Goal: Transaction & Acquisition: Book appointment/travel/reservation

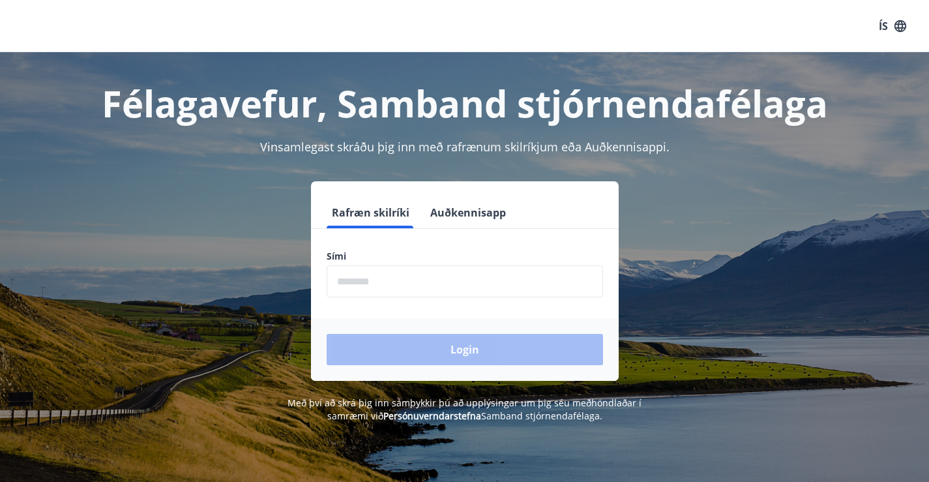
drag, startPoint x: 365, startPoint y: 277, endPoint x: 696, endPoint y: 400, distance: 353.2
click at [367, 278] on input "phone" at bounding box center [464, 281] width 276 height 32
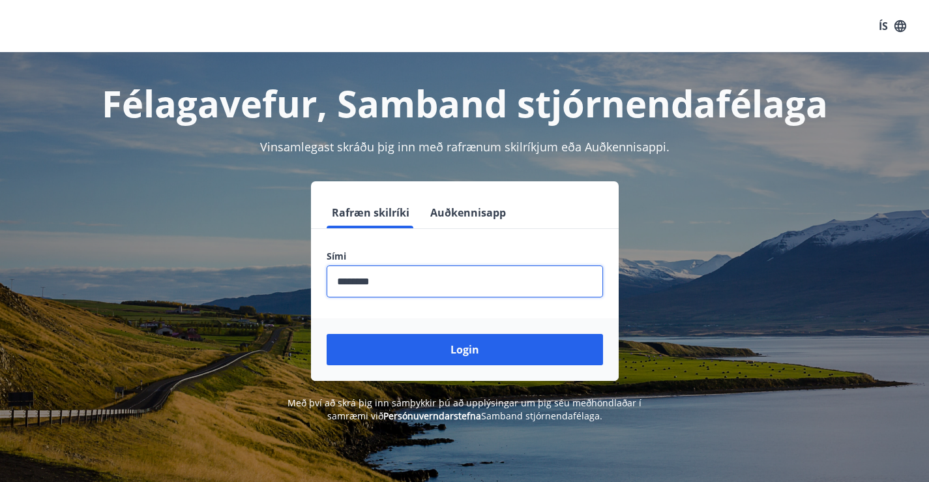
type input "********"
click at [326, 334] on button "Login" at bounding box center [464, 349] width 276 height 31
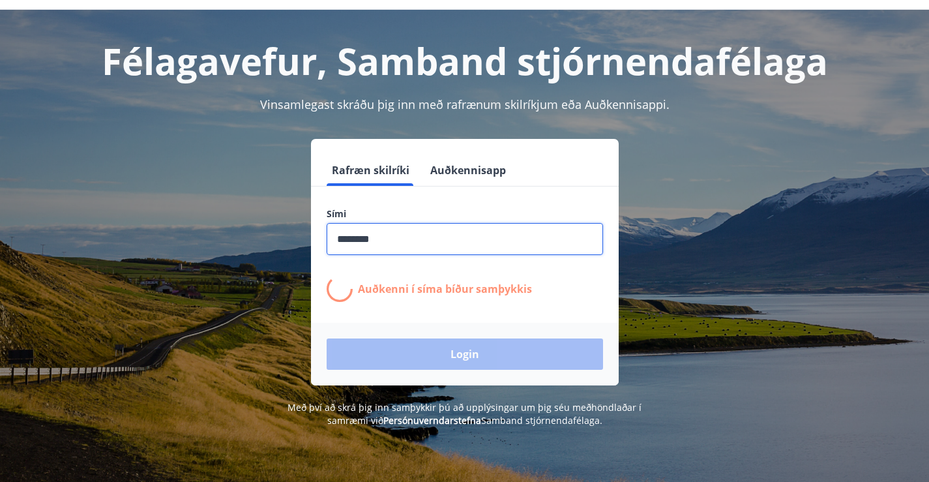
scroll to position [65, 0]
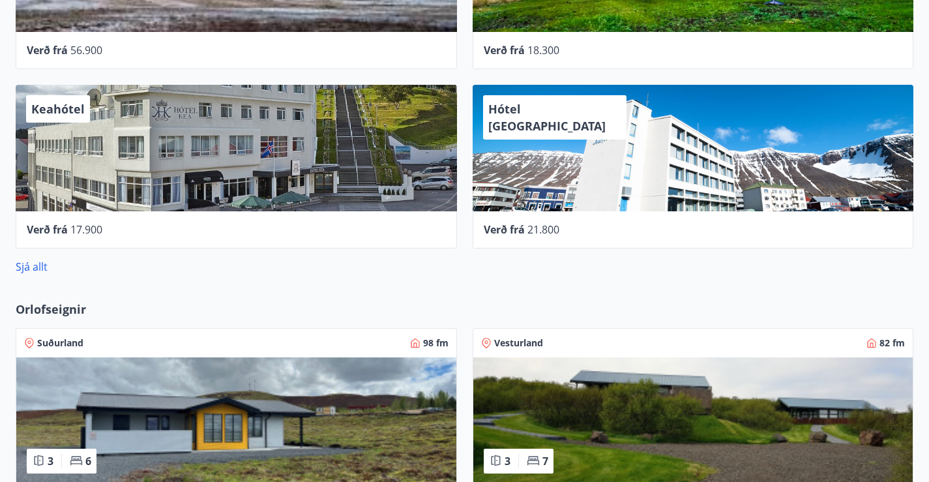
scroll to position [1377, 0]
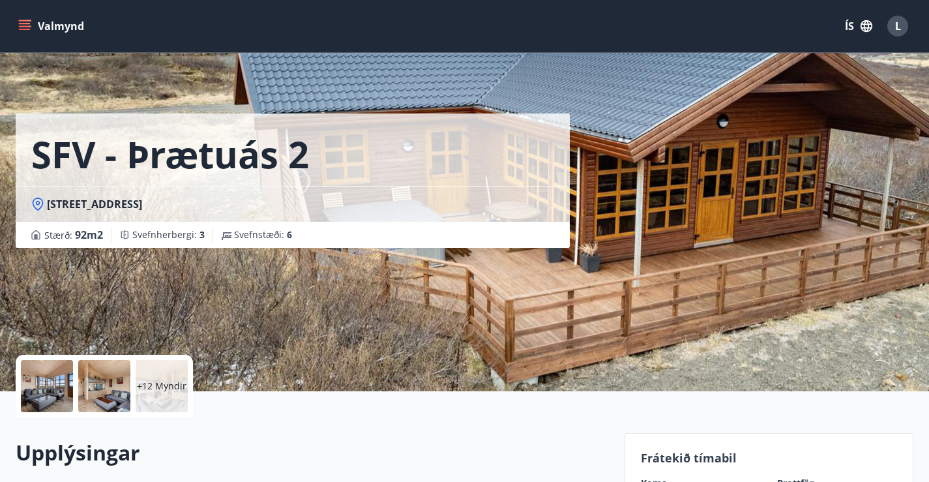
click at [63, 380] on div at bounding box center [47, 386] width 52 height 52
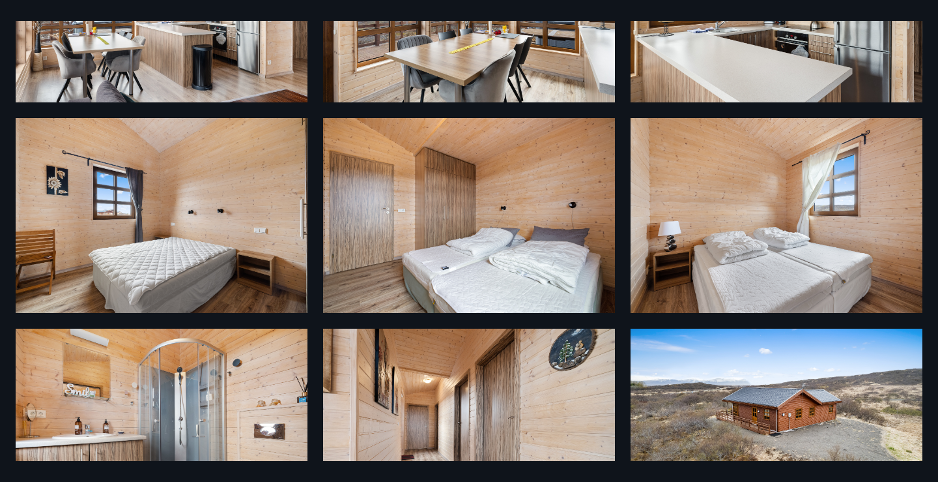
scroll to position [833, 0]
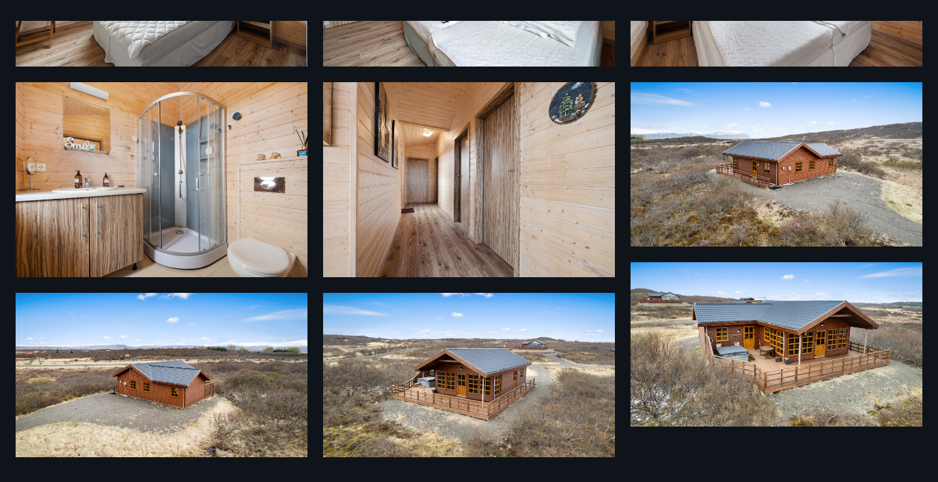
click at [183, 397] on img at bounding box center [162, 375] width 292 height 164
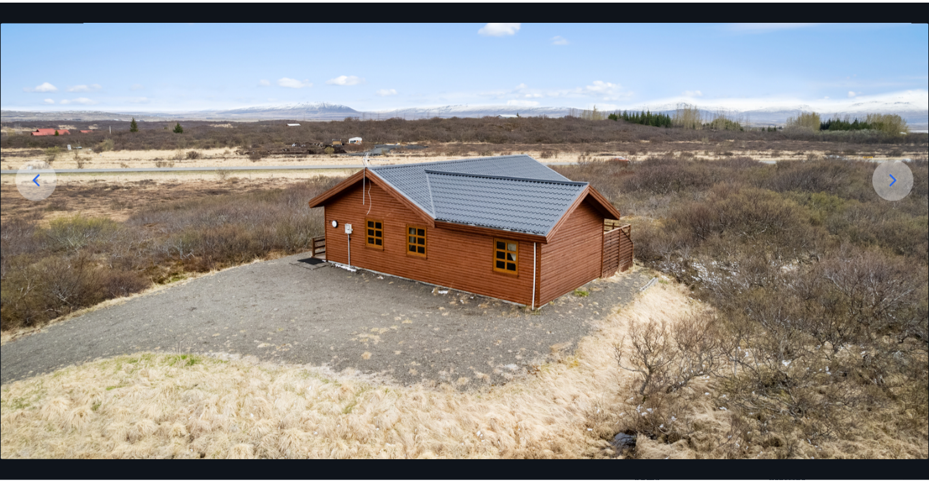
scroll to position [139, 0]
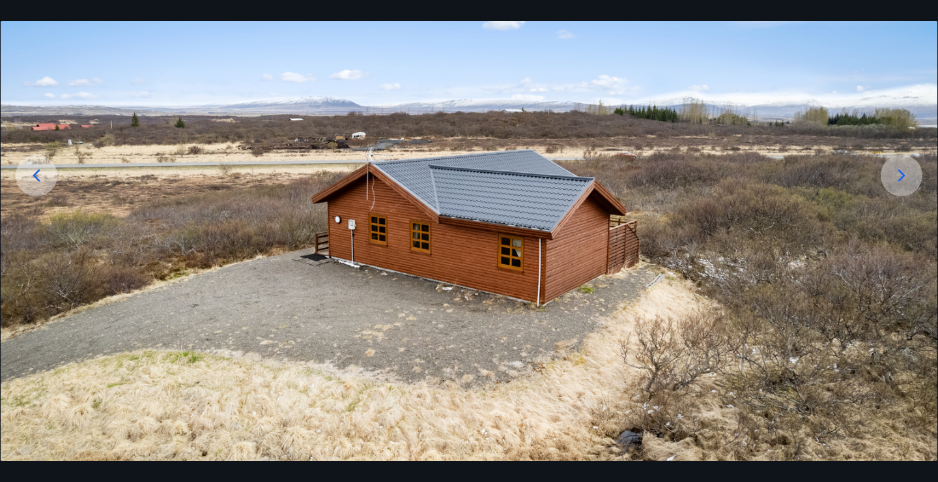
click at [896, 176] on icon at bounding box center [901, 175] width 21 height 21
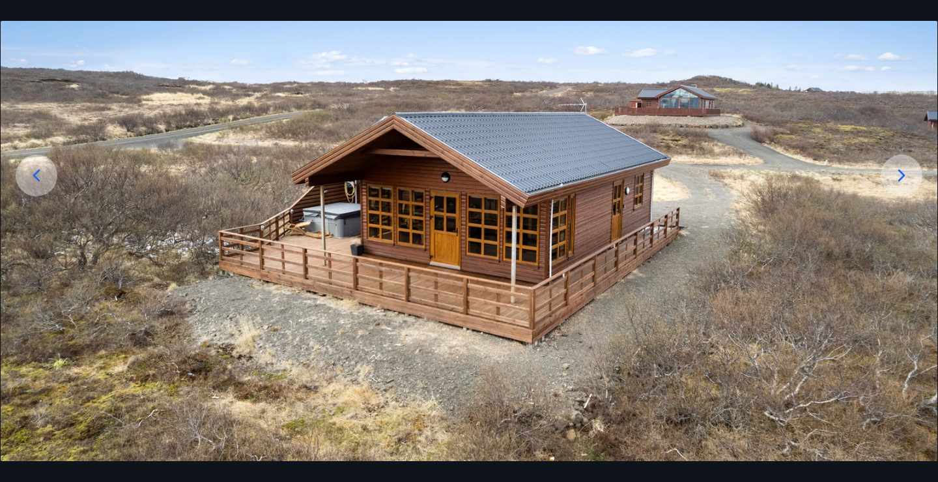
click at [910, 167] on icon at bounding box center [901, 175] width 21 height 21
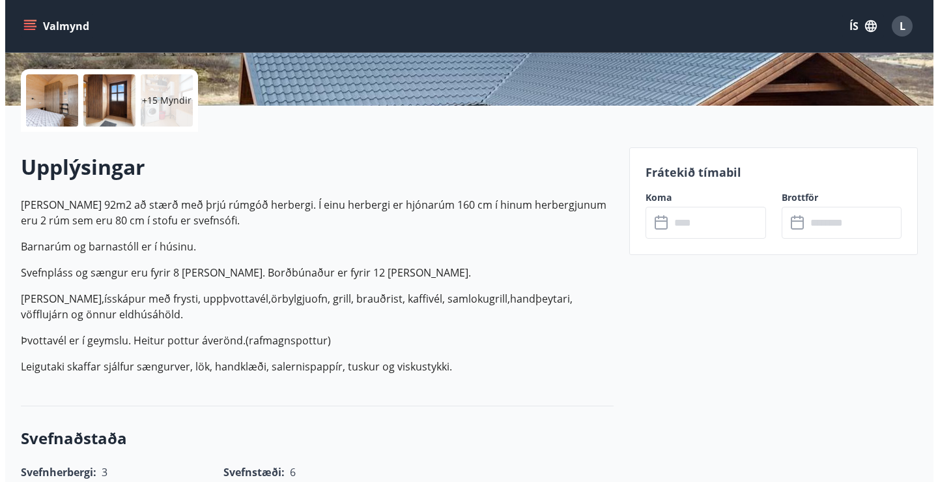
scroll to position [0, 0]
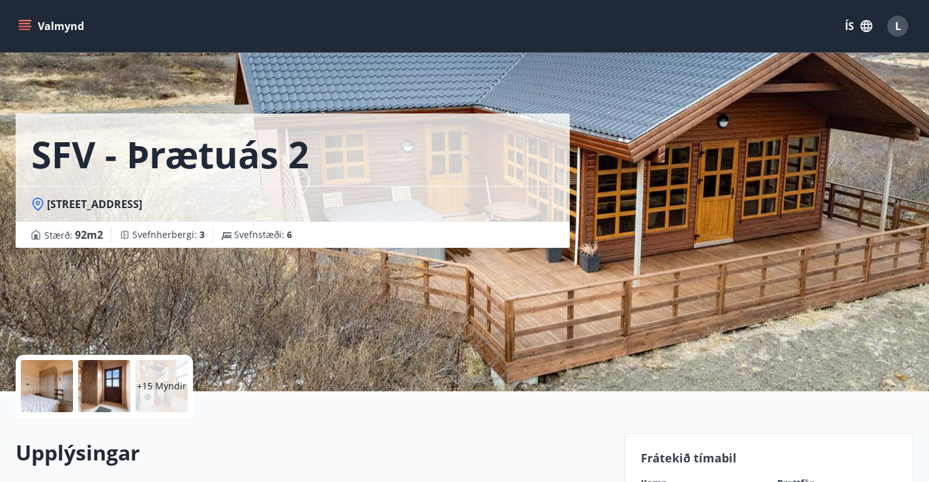
click at [31, 23] on button "Valmynd" at bounding box center [53, 25] width 74 height 23
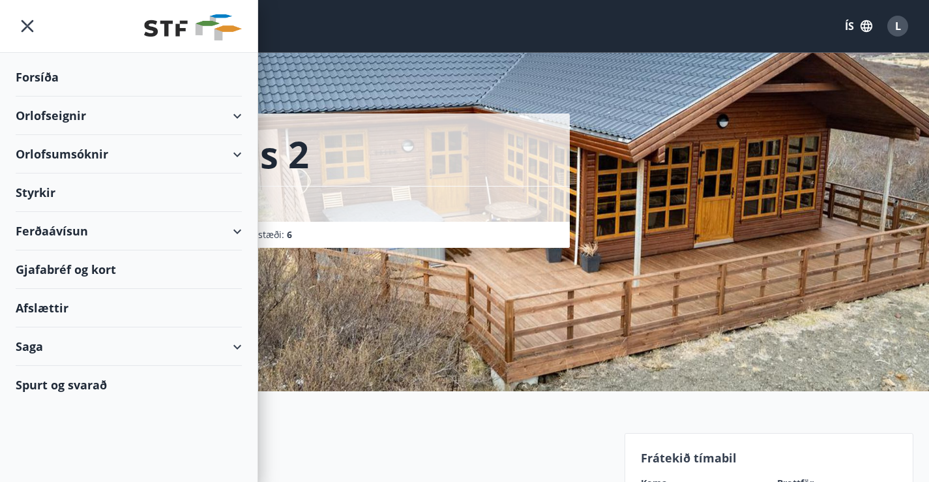
click at [897, 28] on span "L" at bounding box center [898, 26] width 6 height 14
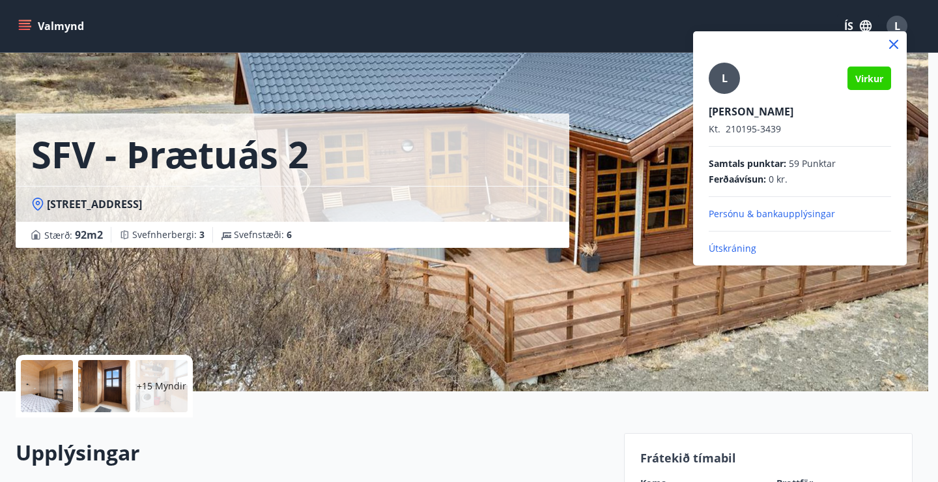
click at [743, 248] on p "Útskráning" at bounding box center [800, 248] width 182 height 13
